Goal: Transaction & Acquisition: Purchase product/service

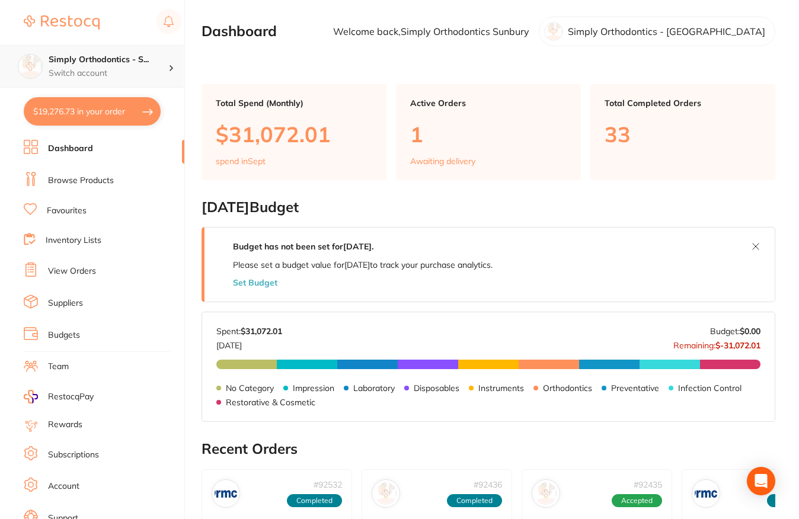
click at [145, 68] on p "Switch account" at bounding box center [109, 74] width 120 height 12
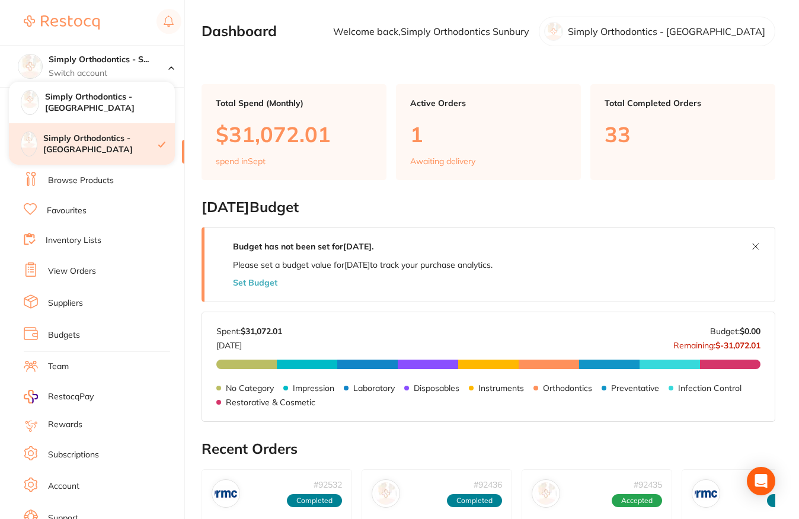
click at [129, 137] on h4 "Simply Orthodontics - [GEOGRAPHIC_DATA]" at bounding box center [100, 144] width 115 height 23
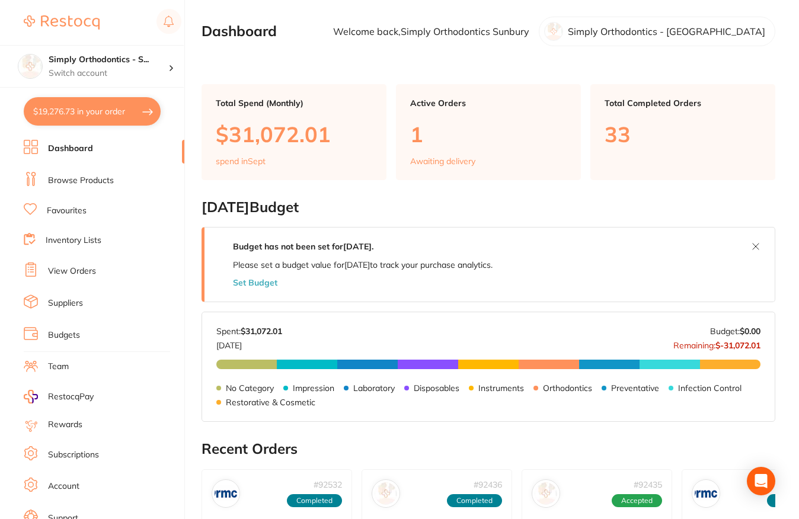
scroll to position [19, 0]
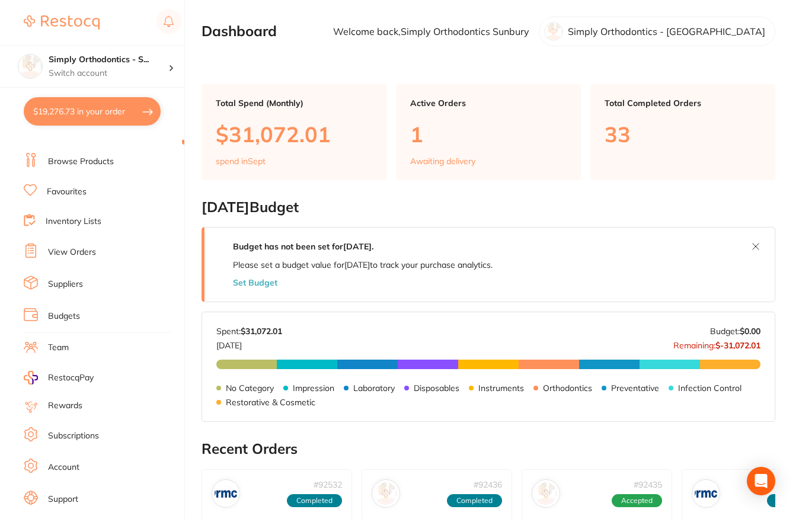
click at [69, 276] on li "Suppliers" at bounding box center [104, 285] width 161 height 18
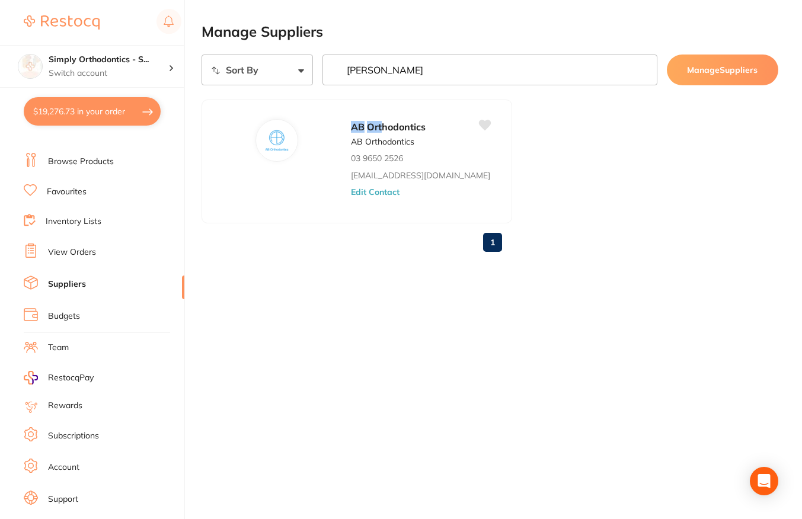
drag, startPoint x: 384, startPoint y: 76, endPoint x: 339, endPoint y: 68, distance: 46.5
click at [339, 68] on input "ab Ort" at bounding box center [489, 70] width 335 height 31
drag, startPoint x: 372, startPoint y: 75, endPoint x: 338, endPoint y: 74, distance: 33.8
click at [338, 74] on input "ab Ort" at bounding box center [489, 70] width 335 height 31
type input "t"
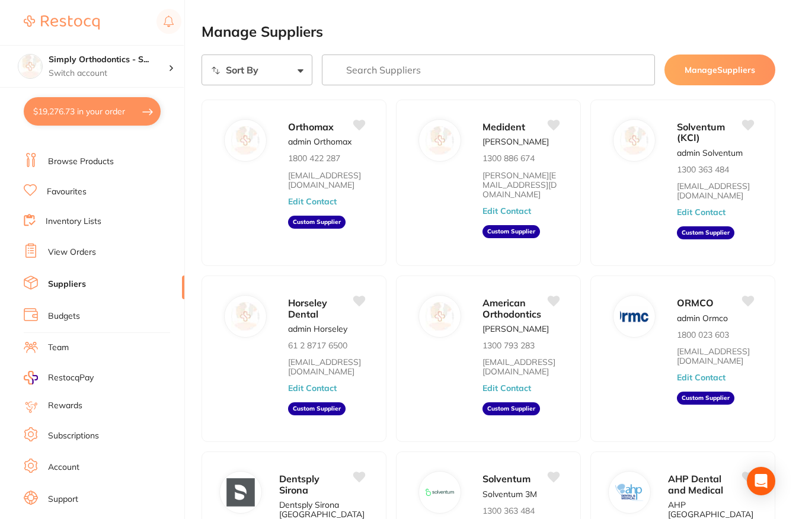
click at [72, 224] on link "Inventory Lists" at bounding box center [74, 222] width 56 height 12
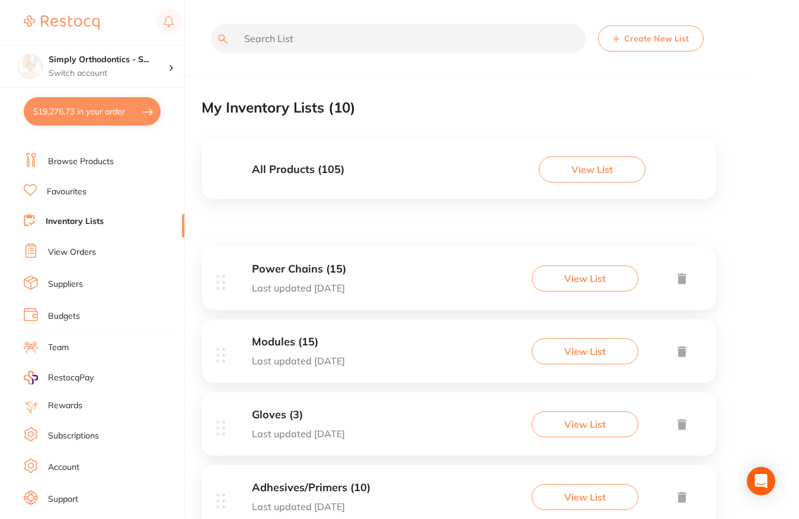
click at [328, 43] on input "text" at bounding box center [398, 39] width 375 height 30
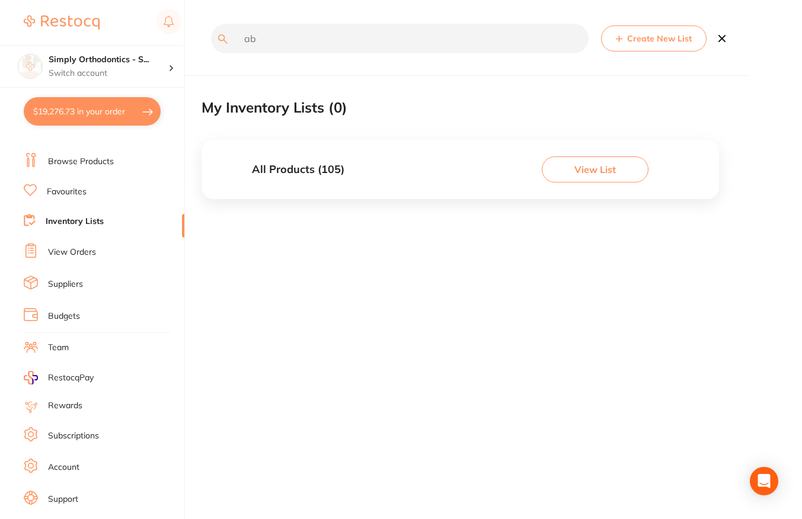
type input "a"
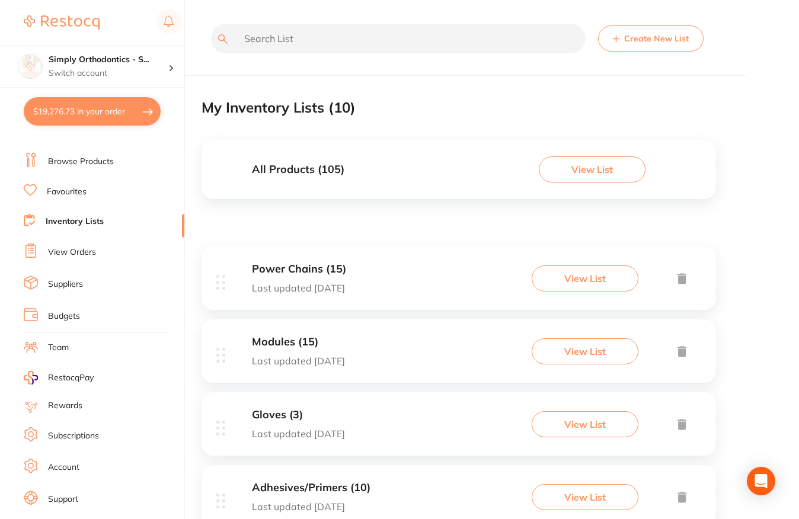
click at [81, 189] on link "Favourites" at bounding box center [67, 192] width 40 height 12
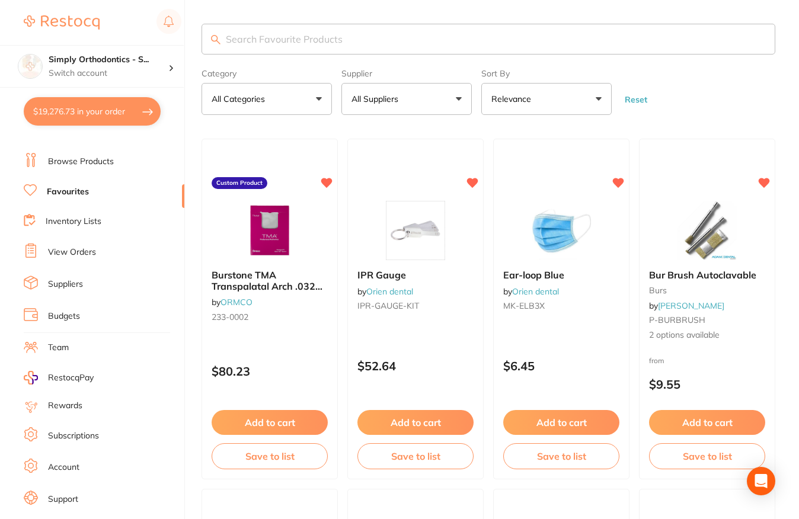
click at [413, 98] on button "All Suppliers" at bounding box center [406, 99] width 130 height 32
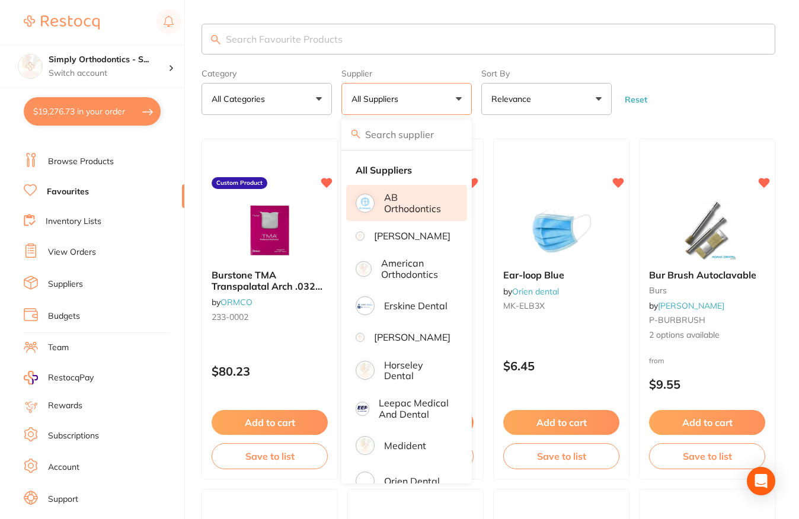
click at [401, 209] on p "AB Orthodontics" at bounding box center [417, 203] width 66 height 22
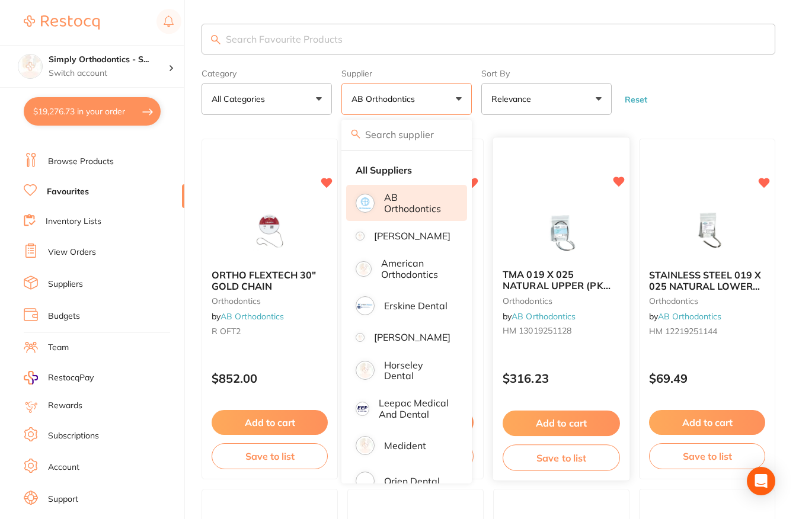
drag, startPoint x: 672, startPoint y: 75, endPoint x: 605, endPoint y: 269, distance: 204.4
click at [672, 75] on form "Category All Categories All Categories orthodontics Clear Category false All Ca…" at bounding box center [489, 89] width 574 height 51
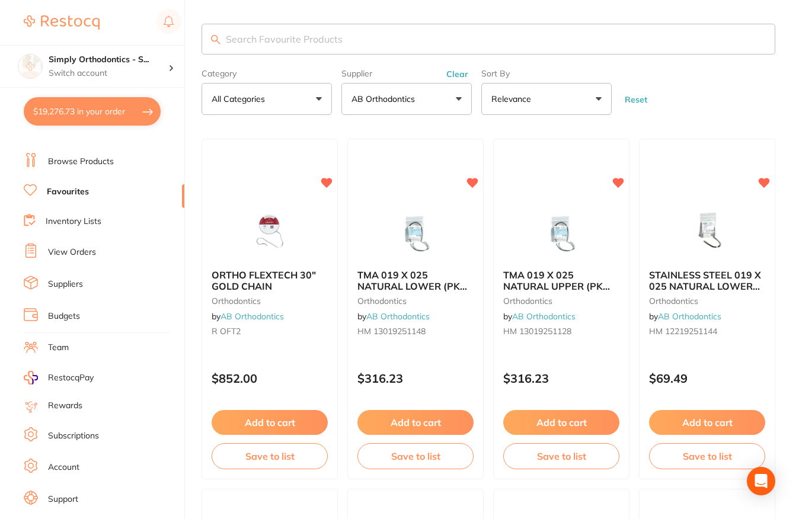
click at [375, 40] on input "search" at bounding box center [489, 39] width 574 height 31
type input "bond aligner"
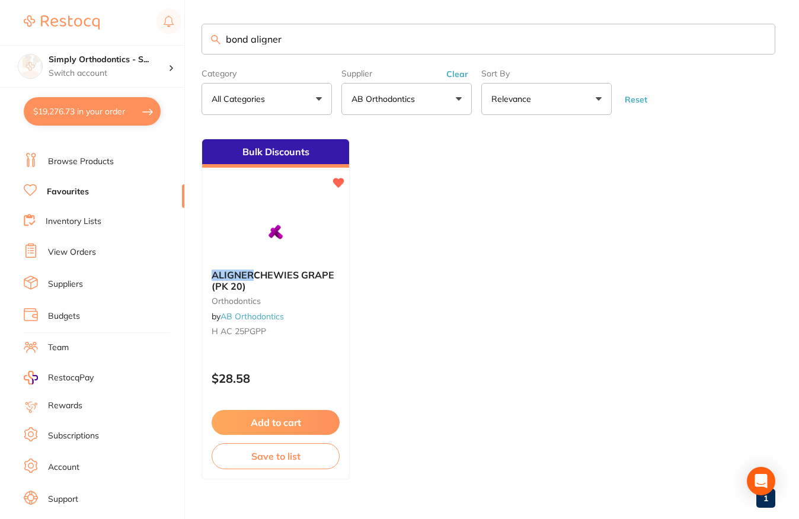
drag, startPoint x: 288, startPoint y: 40, endPoint x: 195, endPoint y: 41, distance: 93.1
click at [195, 41] on div "$19,276.73 Simply Orthodontics - S... Switch account Simply Orthodontics - Sunb…" at bounding box center [399, 259] width 799 height 519
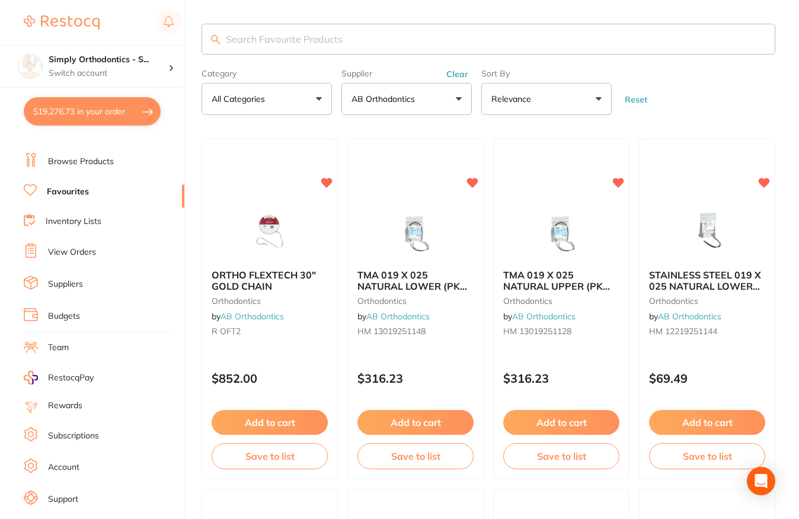
click at [66, 250] on link "View Orders" at bounding box center [72, 253] width 48 height 12
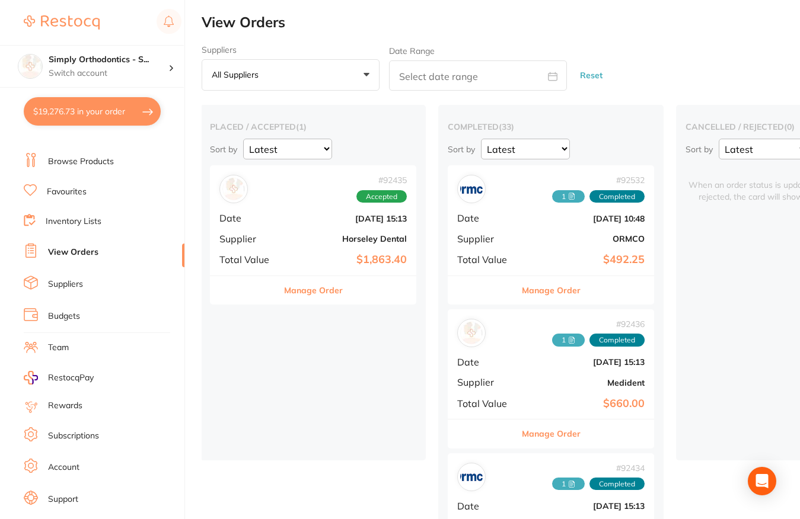
click at [292, 71] on button "All suppliers +0" at bounding box center [291, 75] width 178 height 32
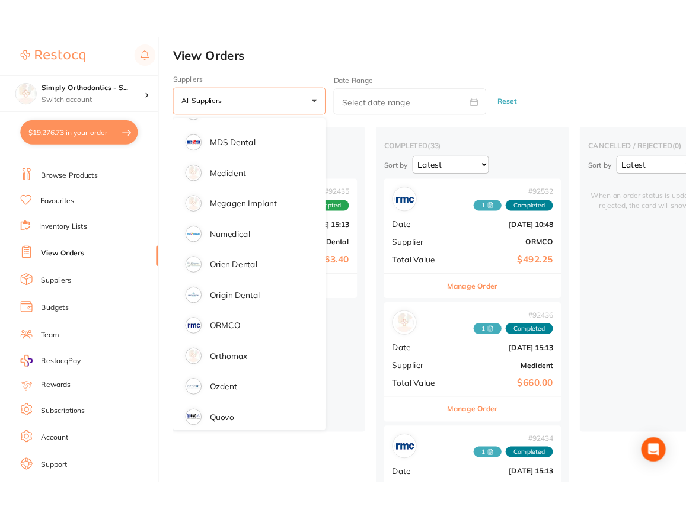
scroll to position [1077, 0]
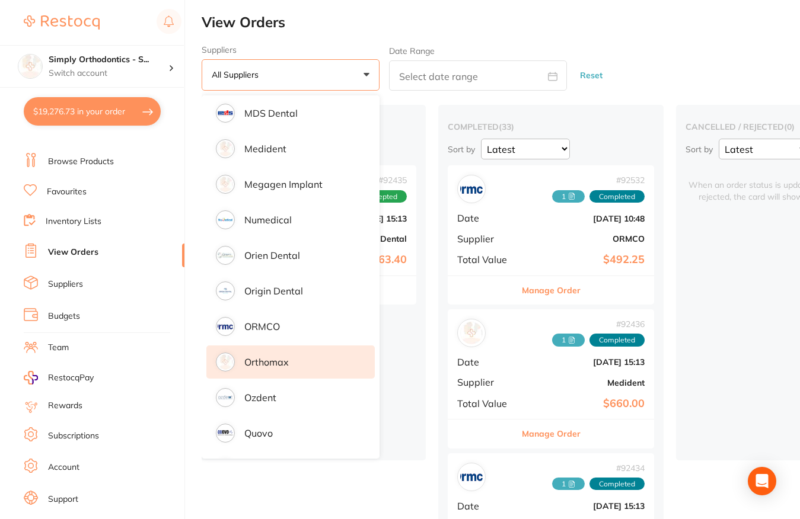
click at [273, 362] on p "Orthomax" at bounding box center [266, 362] width 44 height 11
click at [245, 357] on p "Orthomax" at bounding box center [266, 362] width 44 height 11
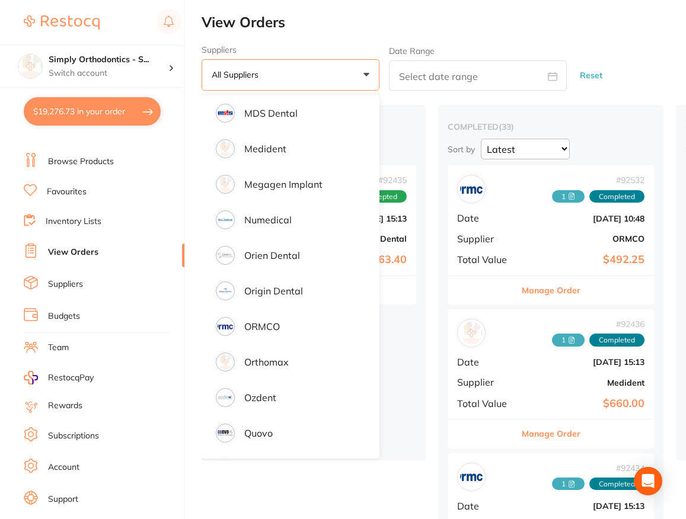
click at [494, 23] on h2 "View Orders" at bounding box center [444, 22] width 484 height 17
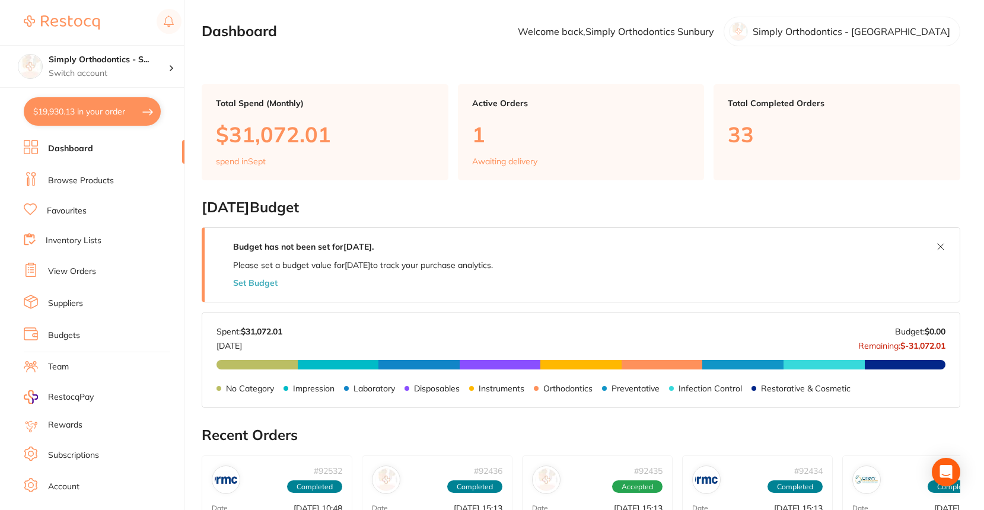
type input "60"
click at [80, 240] on link "Inventory Lists" at bounding box center [74, 241] width 56 height 12
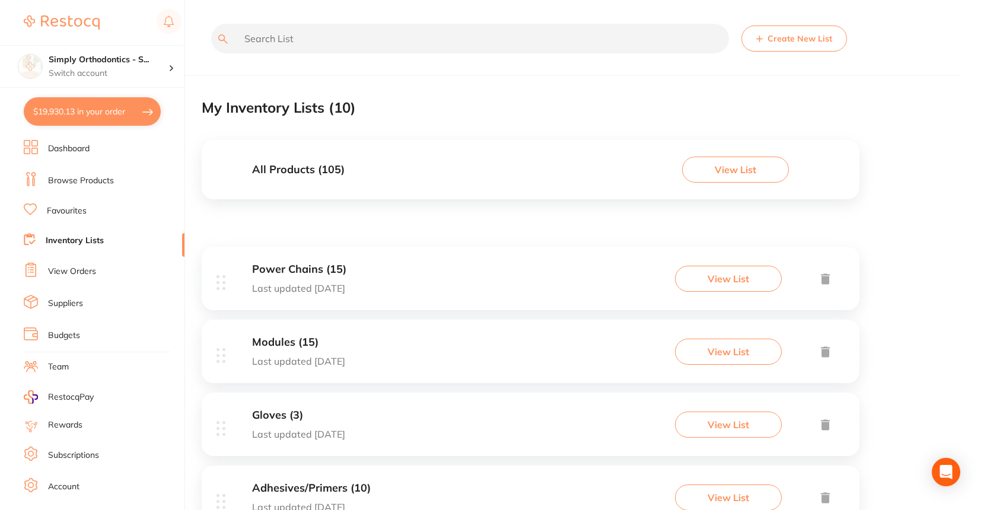
click at [241, 37] on input "text" at bounding box center [470, 39] width 518 height 30
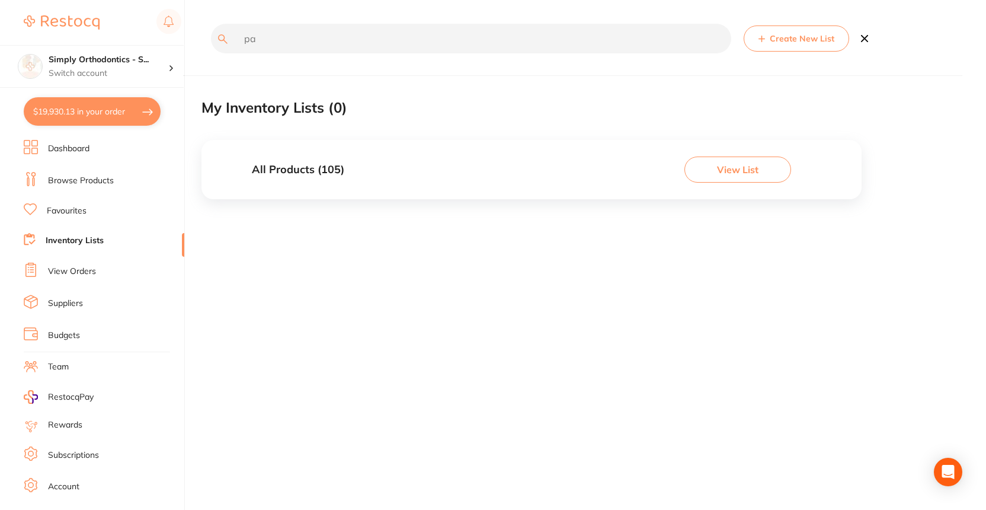
type input "p"
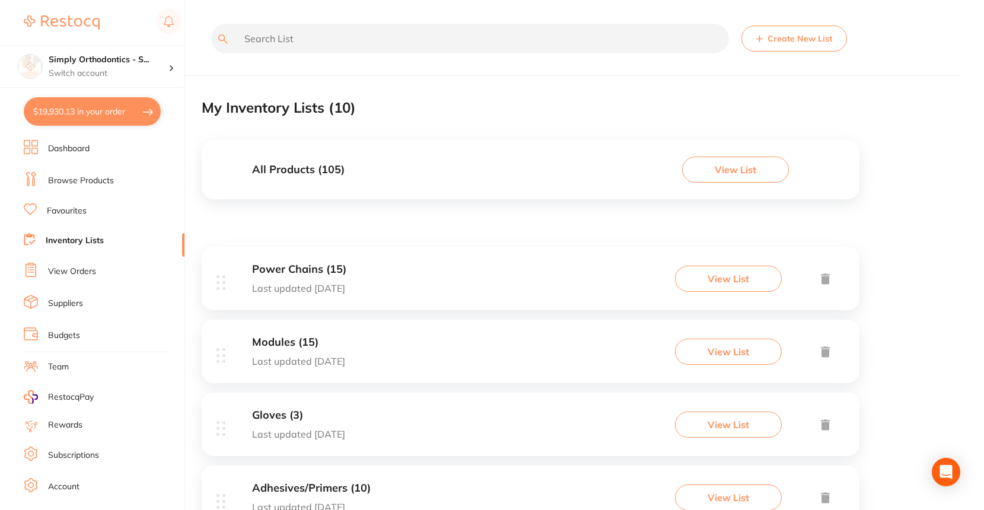
click at [104, 182] on link "Browse Products" at bounding box center [81, 181] width 66 height 12
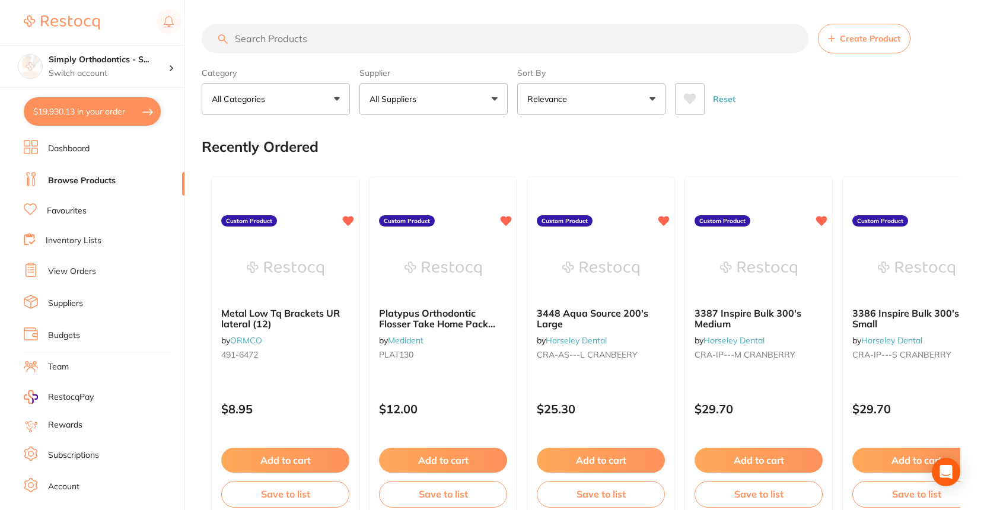
click at [266, 45] on input "search" at bounding box center [505, 39] width 606 height 30
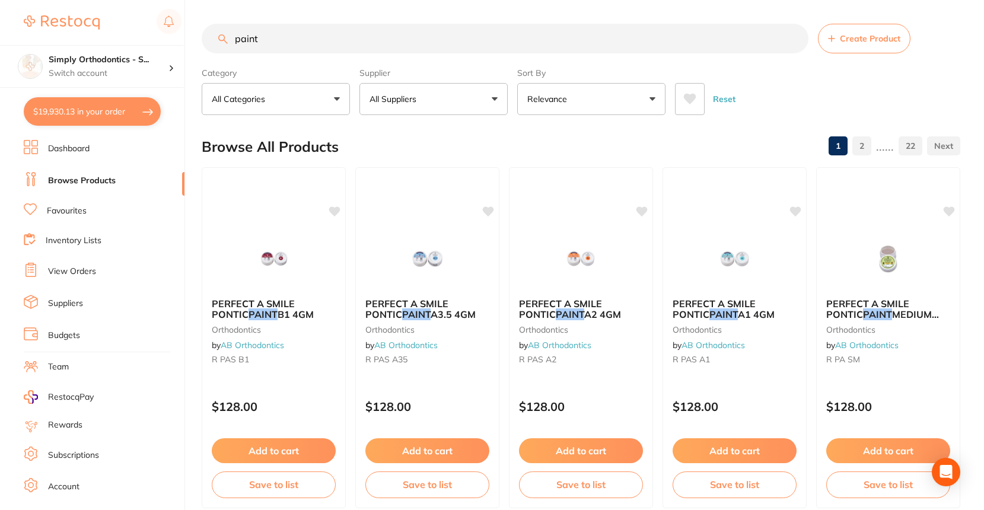
drag, startPoint x: 257, startPoint y: 38, endPoint x: 231, endPoint y: 44, distance: 26.7
click at [231, 44] on input "paint" at bounding box center [505, 39] width 606 height 30
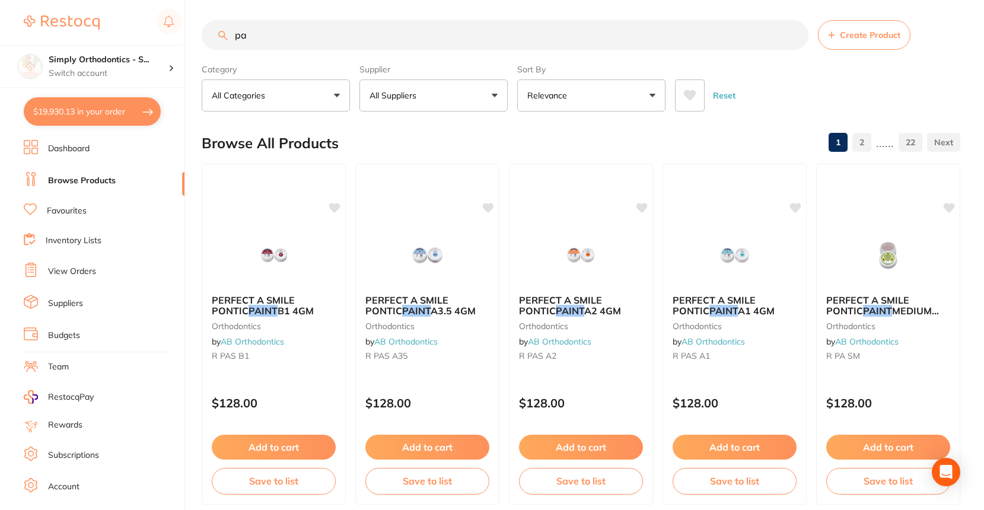
type input "p"
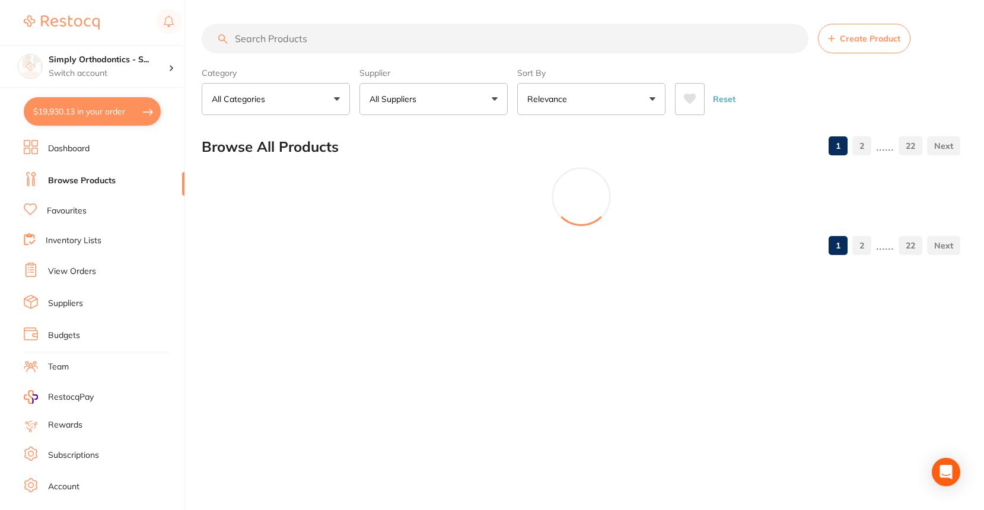
scroll to position [0, 0]
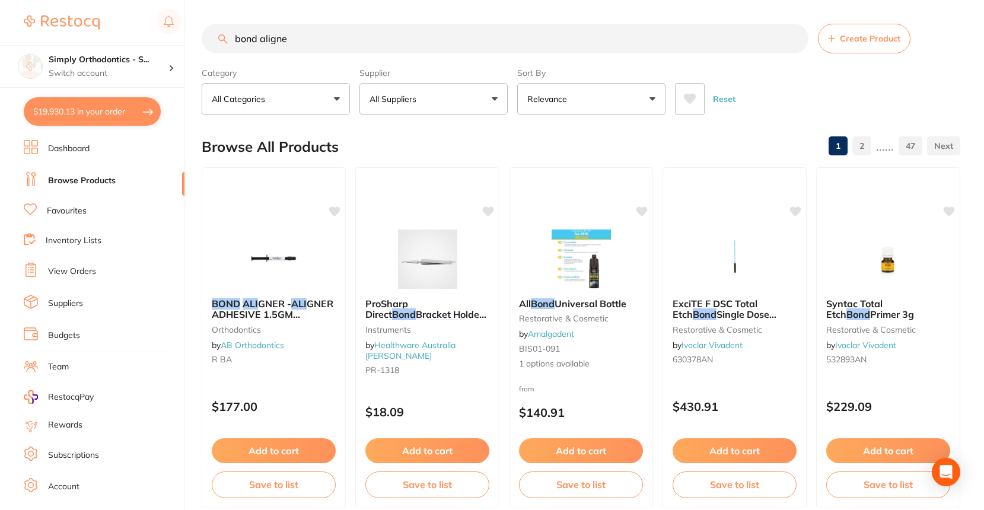
type input "bond aligner"
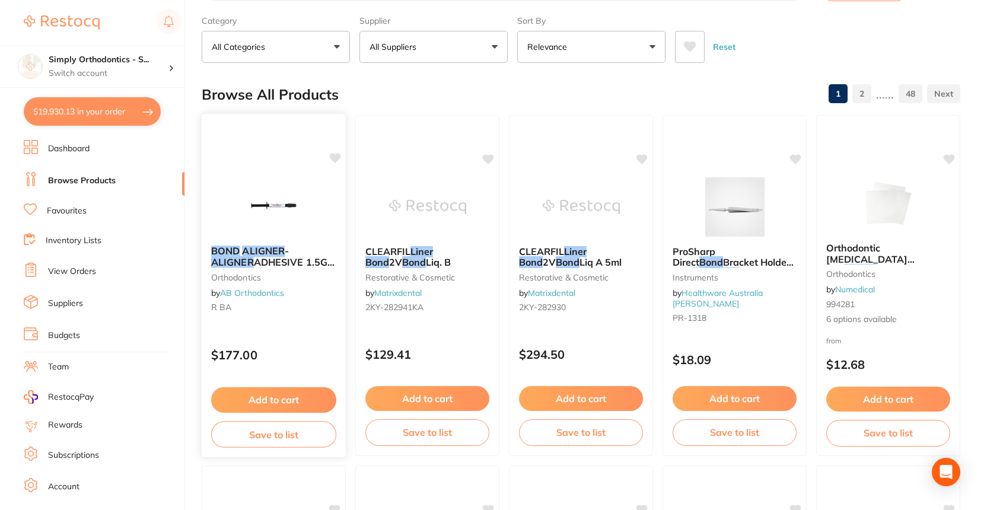
scroll to position [53, 0]
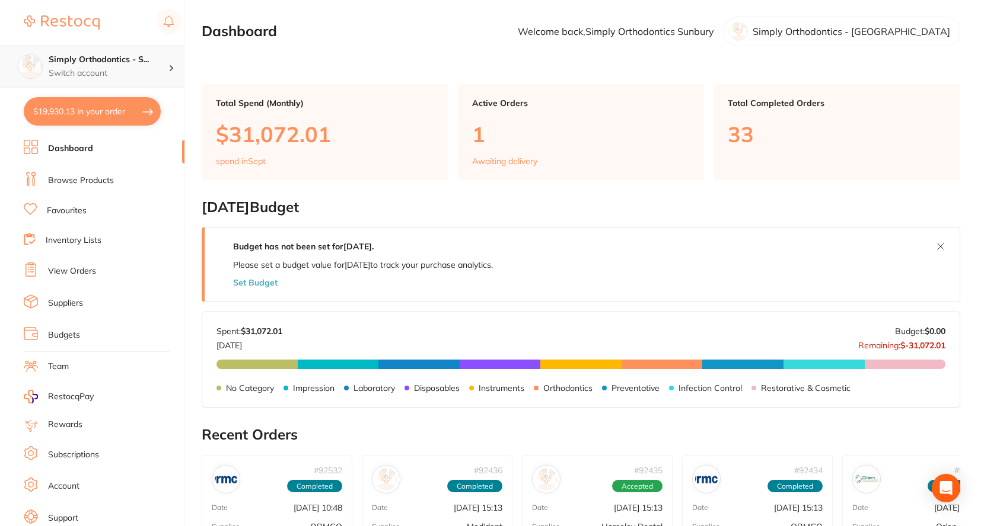
click at [103, 56] on h4 "Simply Orthodontics - S..." at bounding box center [109, 60] width 120 height 12
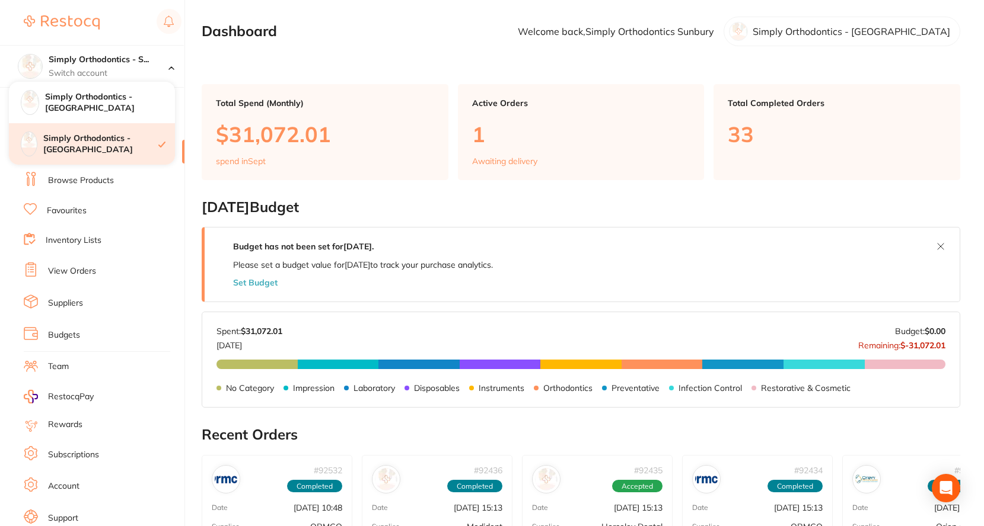
click at [116, 141] on h4 "Simply Orthodontics - [GEOGRAPHIC_DATA]" at bounding box center [100, 144] width 115 height 23
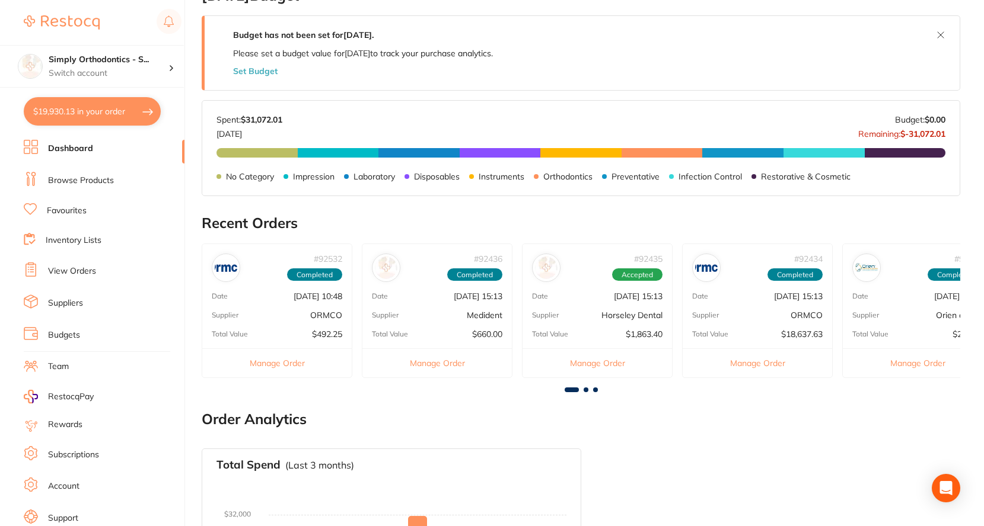
click at [81, 270] on link "View Orders" at bounding box center [72, 272] width 48 height 12
